Goal: Check status: Check status

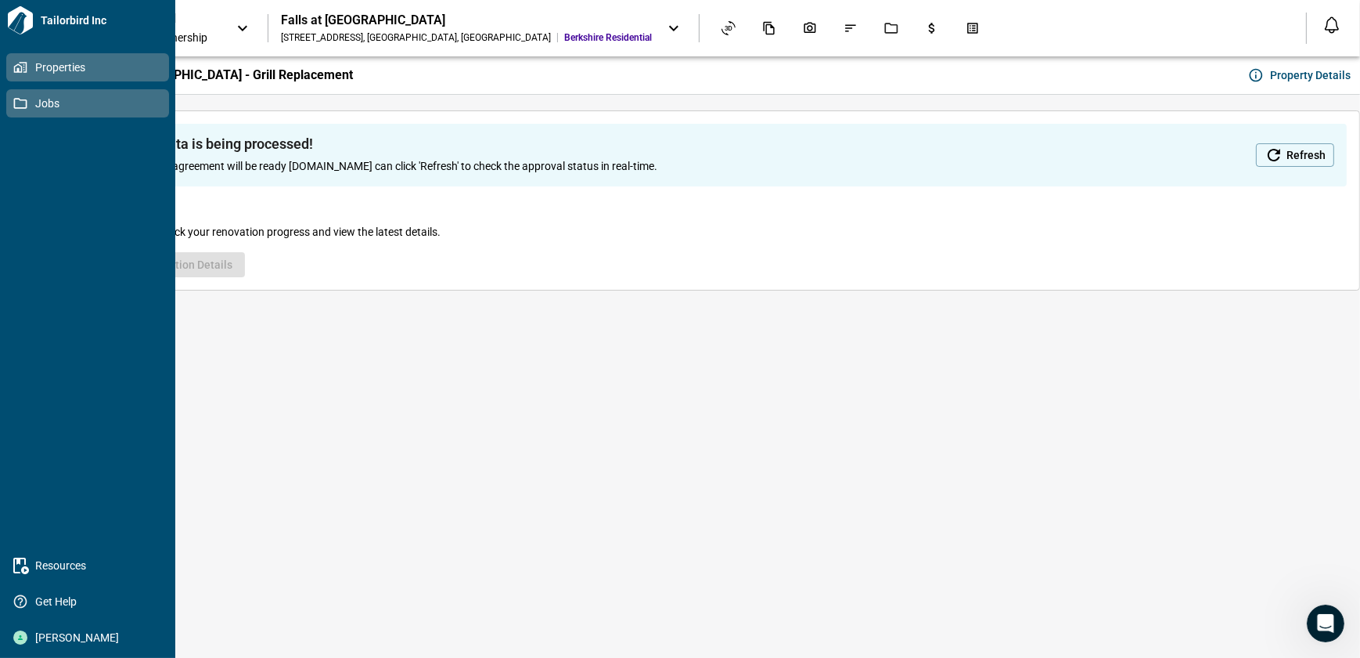
click at [27, 106] on span "Jobs" at bounding box center [90, 103] width 127 height 16
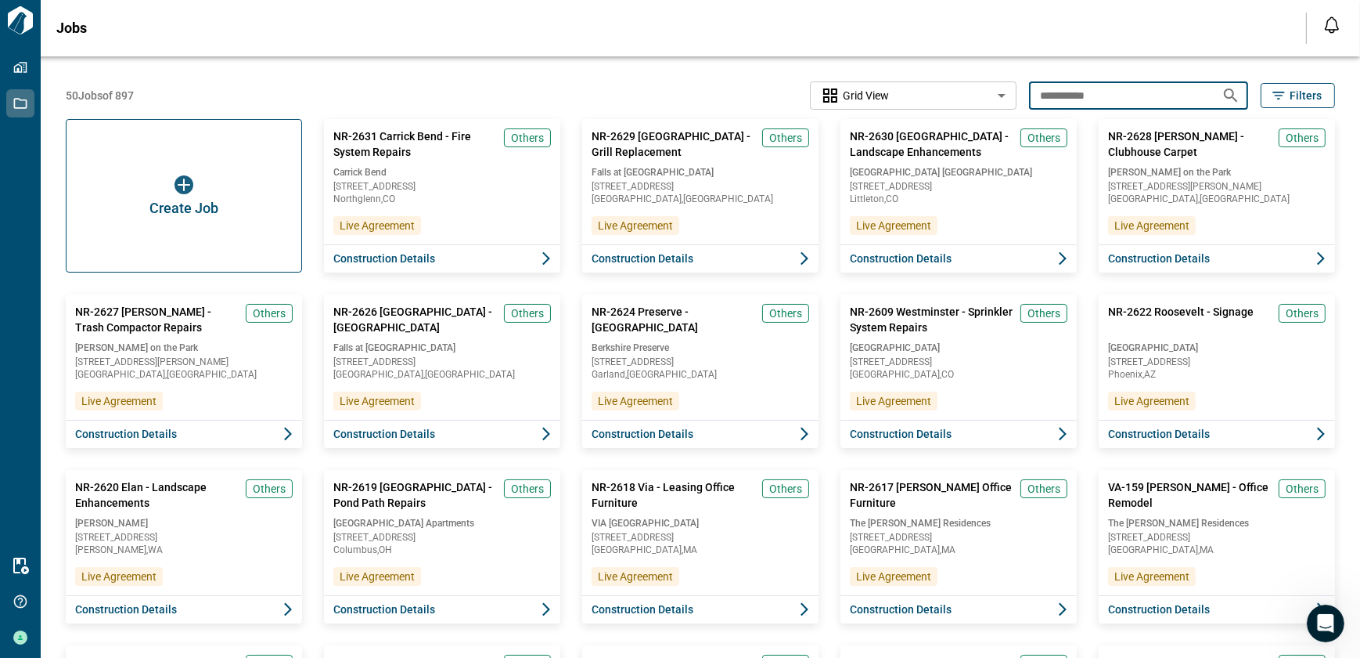
drag, startPoint x: 1112, startPoint y: 95, endPoint x: 994, endPoint y: 98, distance: 118.2
click at [994, 98] on div "**********" at bounding box center [701, 95] width 1270 height 28
type input "******"
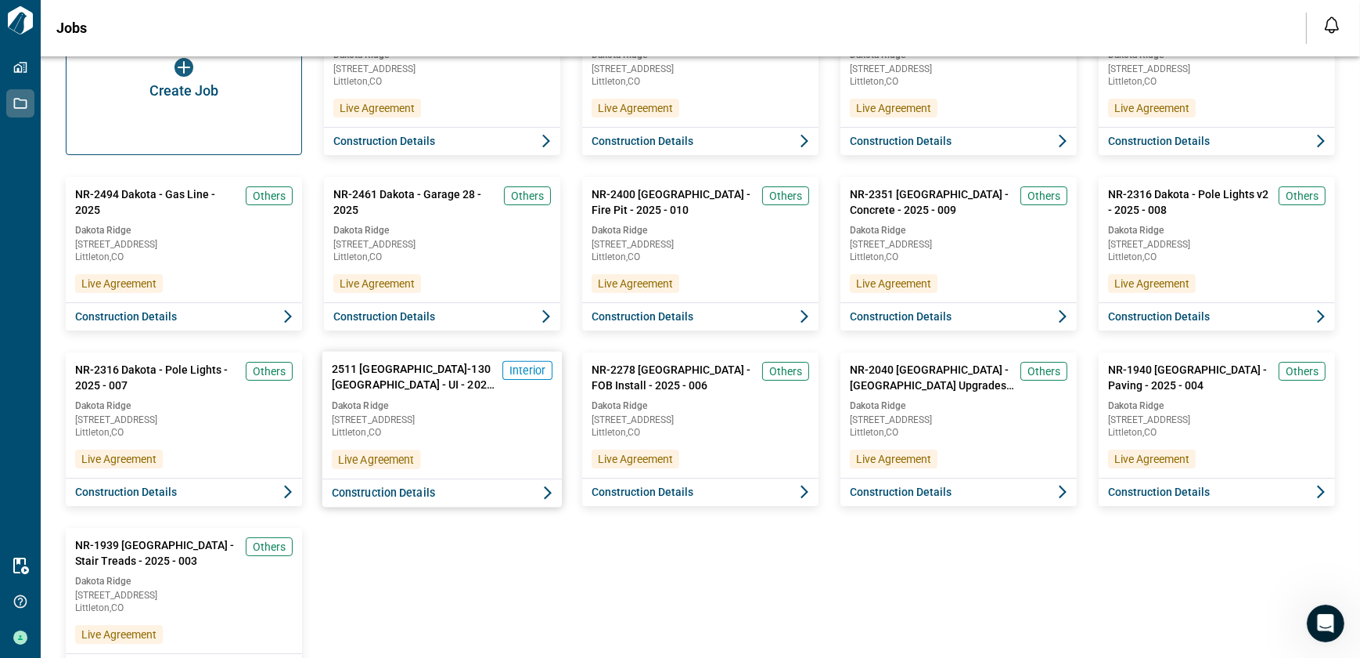
scroll to position [186, 0]
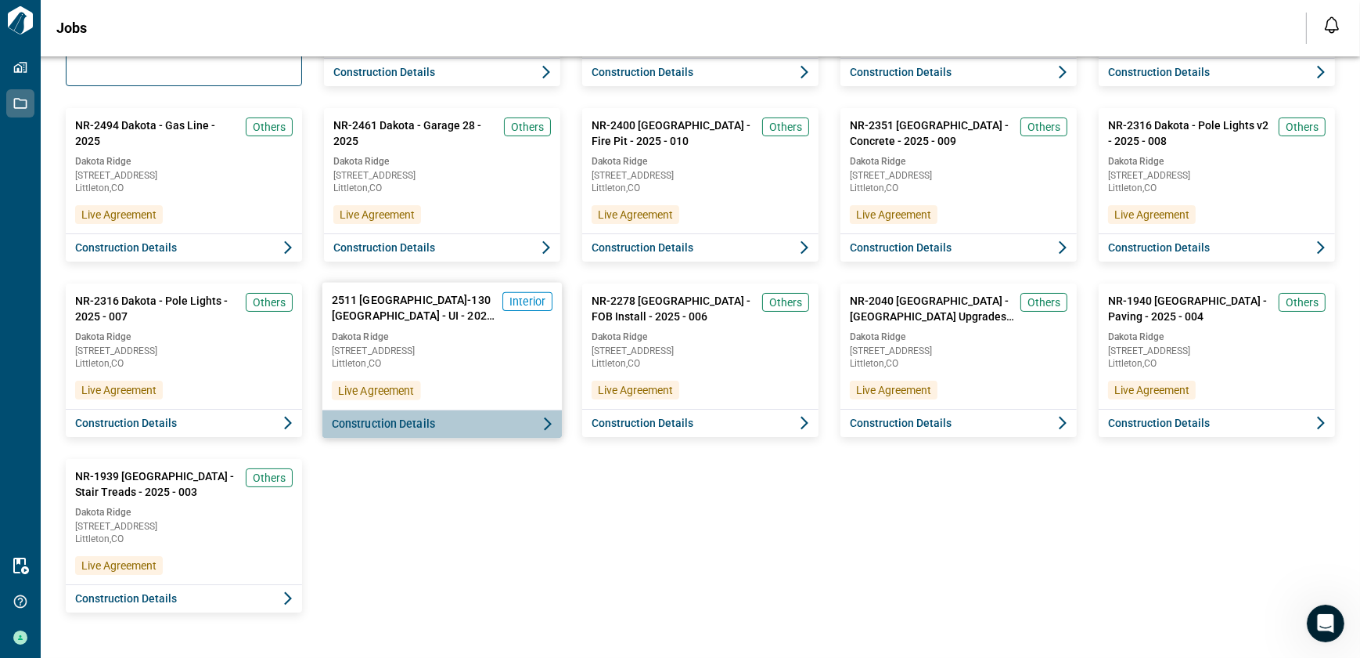
click at [406, 429] on span "Construction Details" at bounding box center [383, 424] width 103 height 16
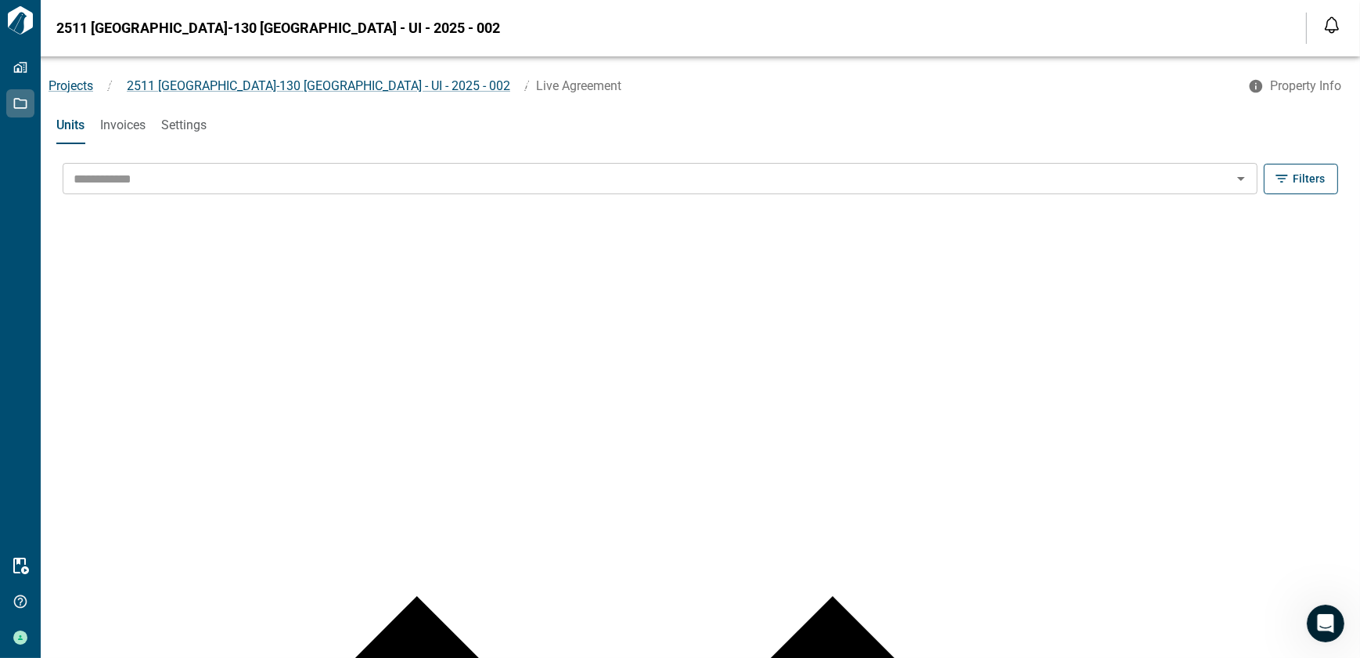
click at [125, 124] on span "Invoices" at bounding box center [122, 125] width 45 height 16
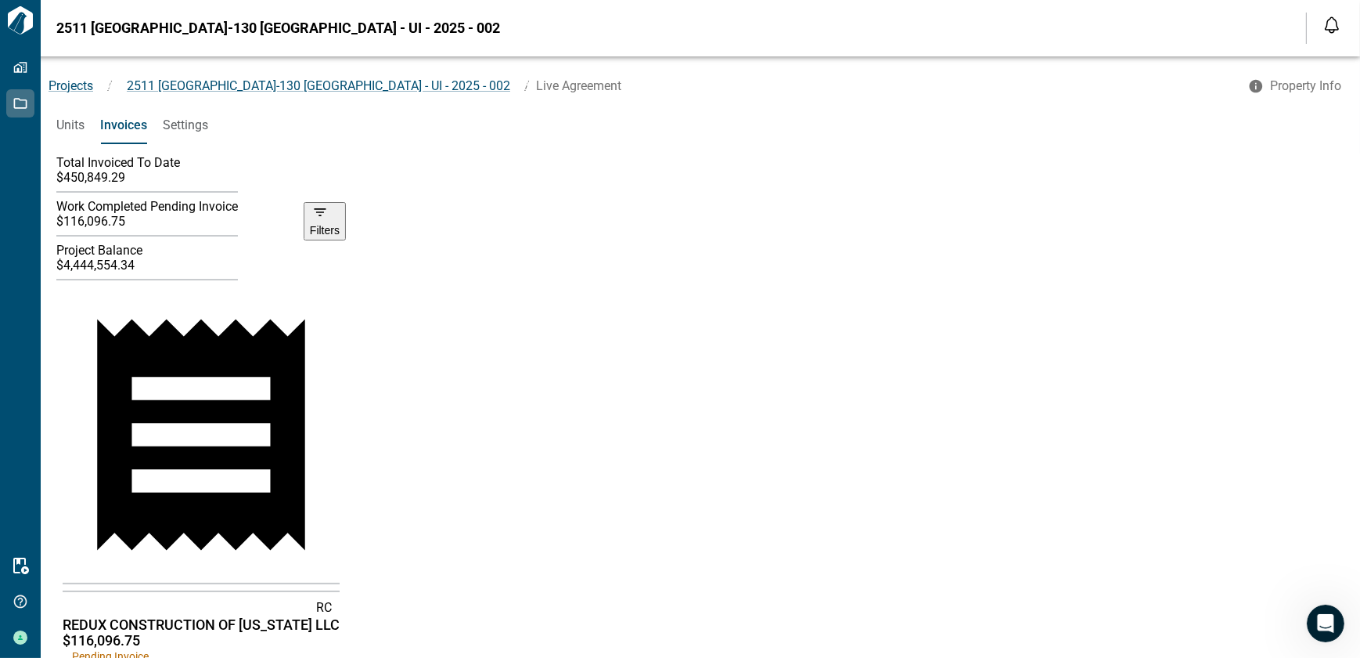
click at [175, 122] on span "Settings" at bounding box center [185, 125] width 45 height 16
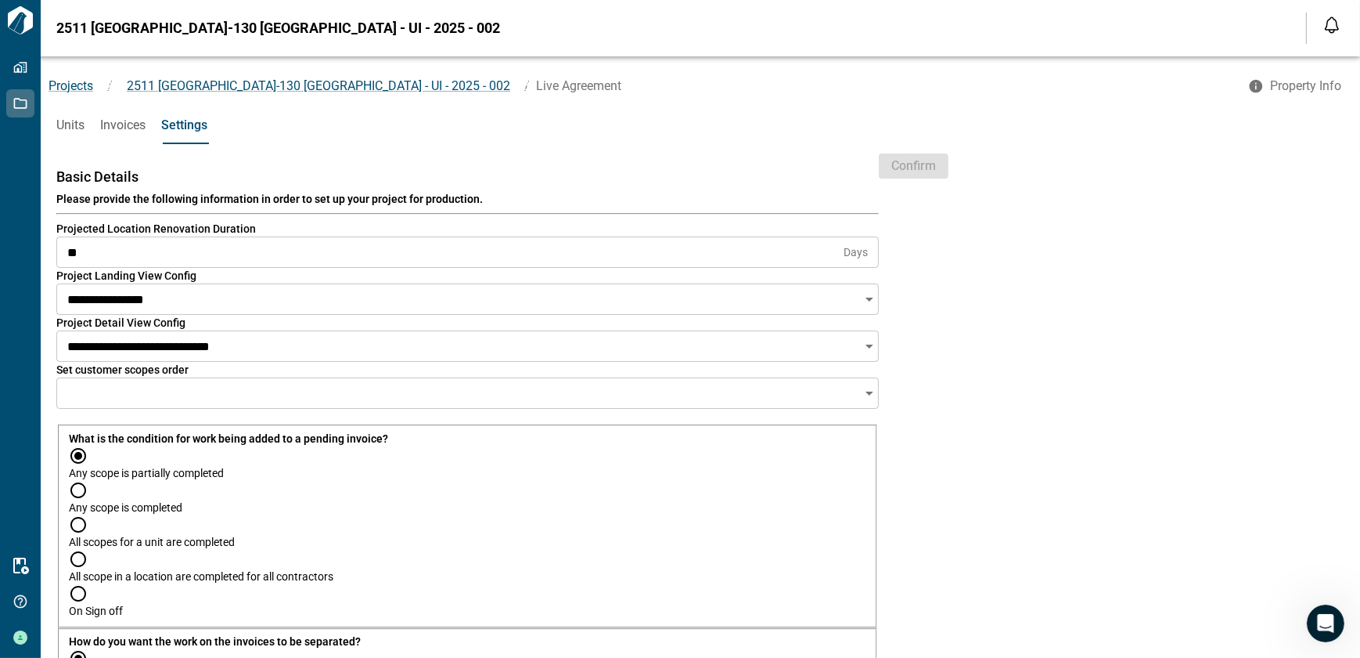
scroll to position [142, 0]
click at [127, 125] on span "Invoices" at bounding box center [122, 125] width 45 height 16
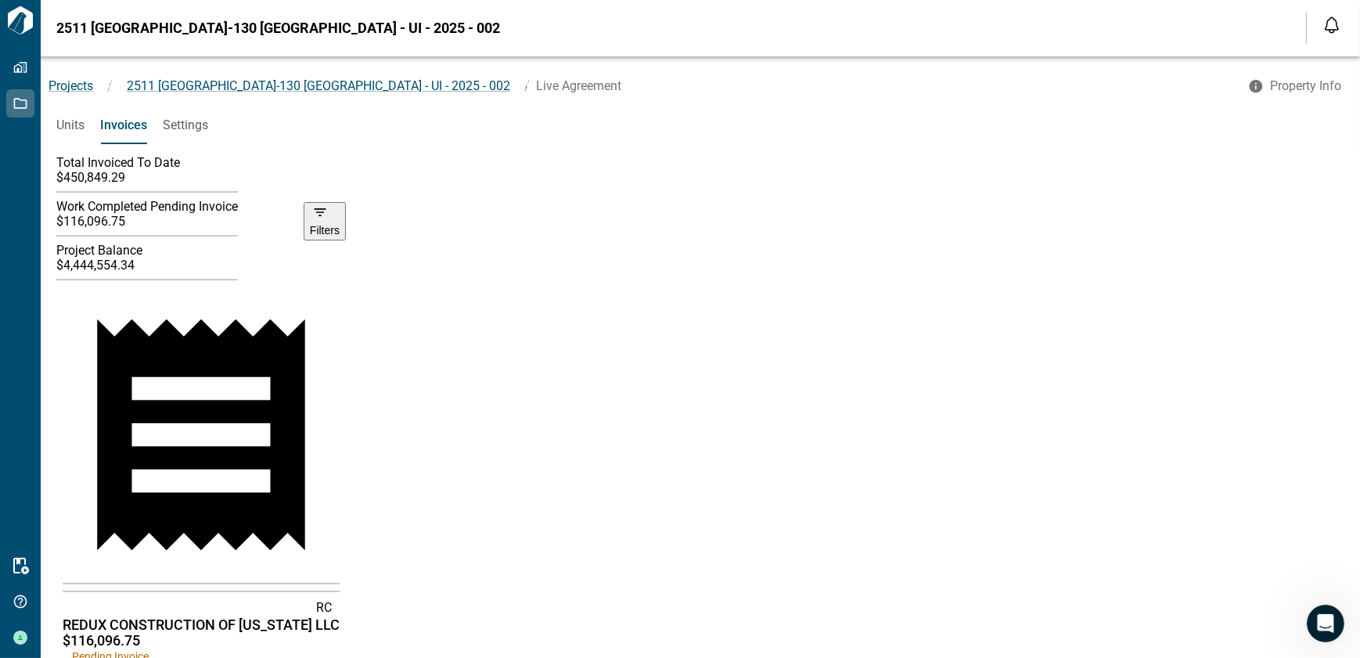
click at [340, 512] on icon at bounding box center [340, 512] width 0 height 0
